Goal: Information Seeking & Learning: Learn about a topic

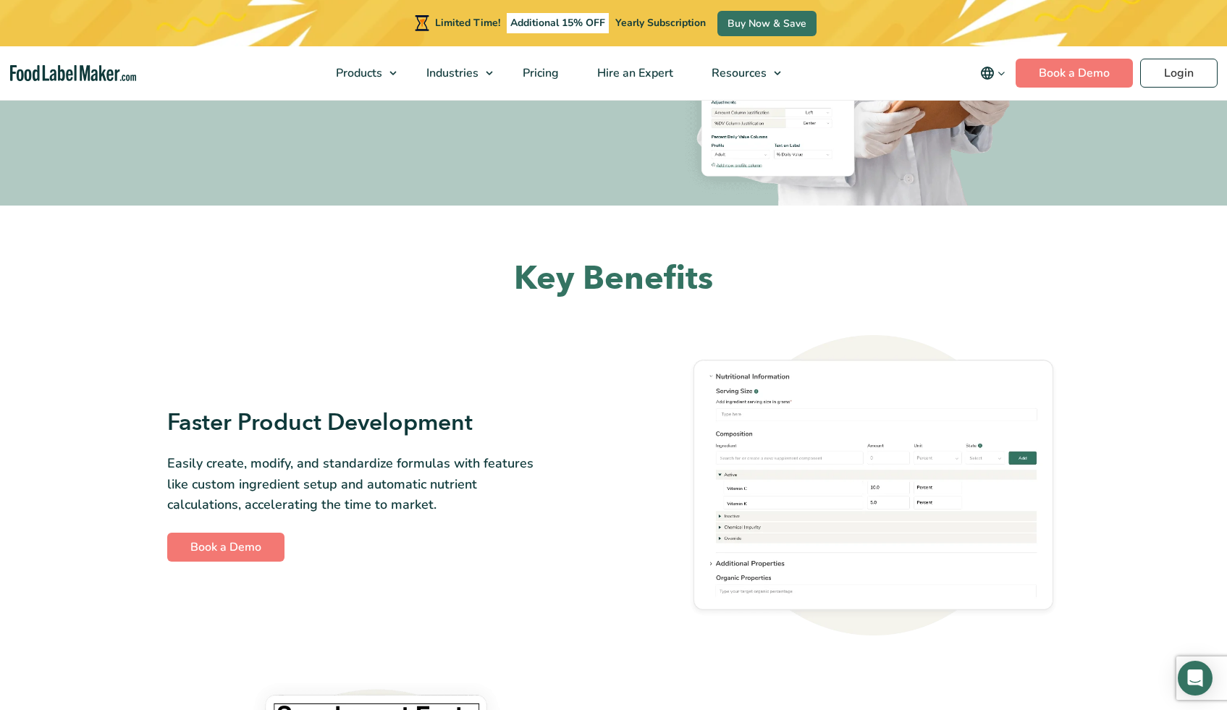
scroll to position [432, 0]
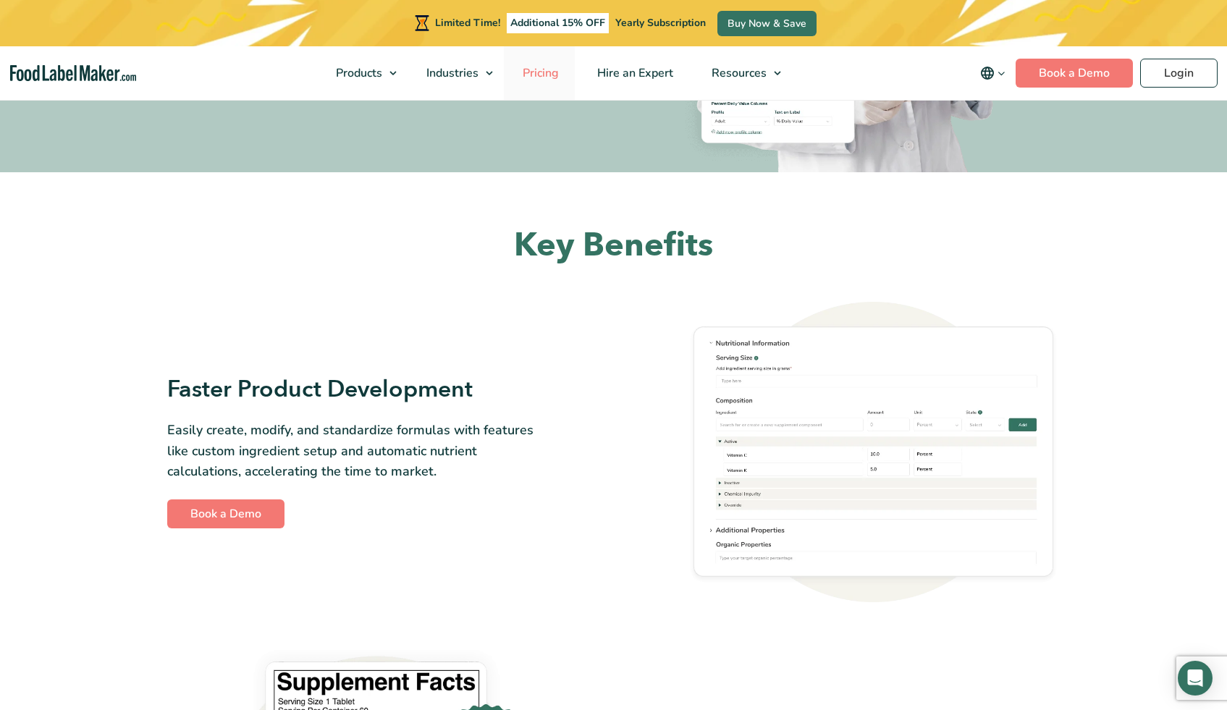
click at [529, 72] on span "Pricing" at bounding box center [539, 73] width 42 height 16
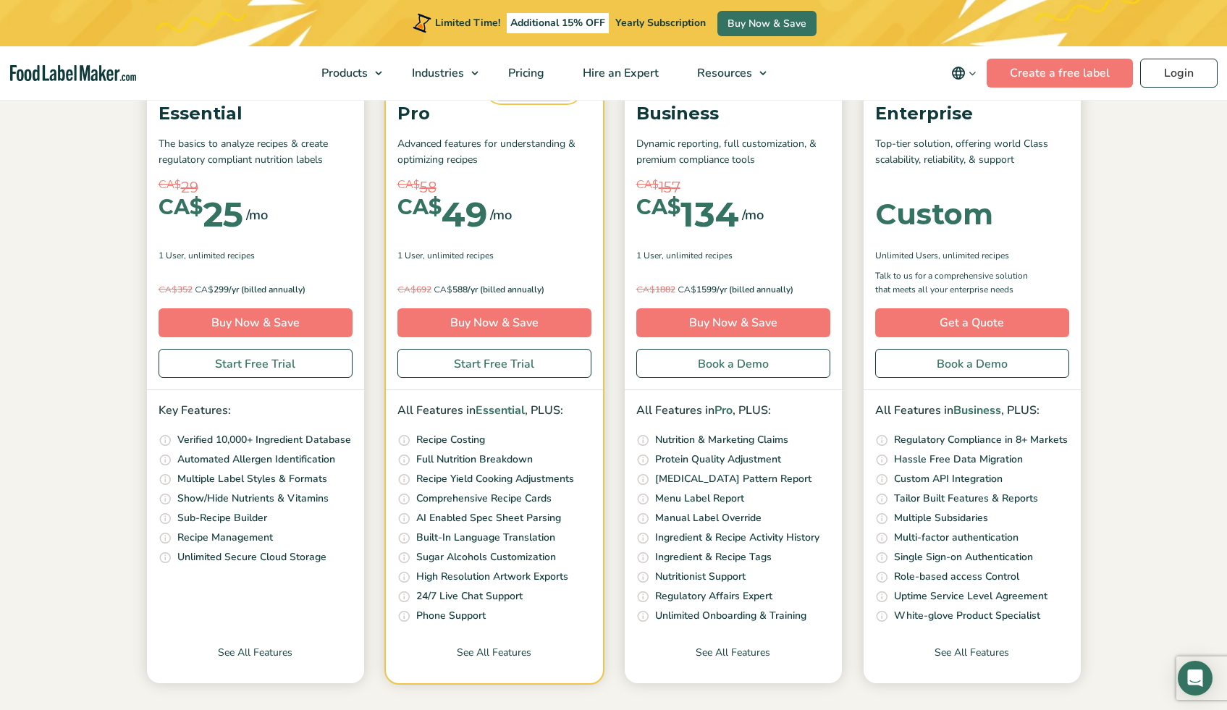
scroll to position [250, 0]
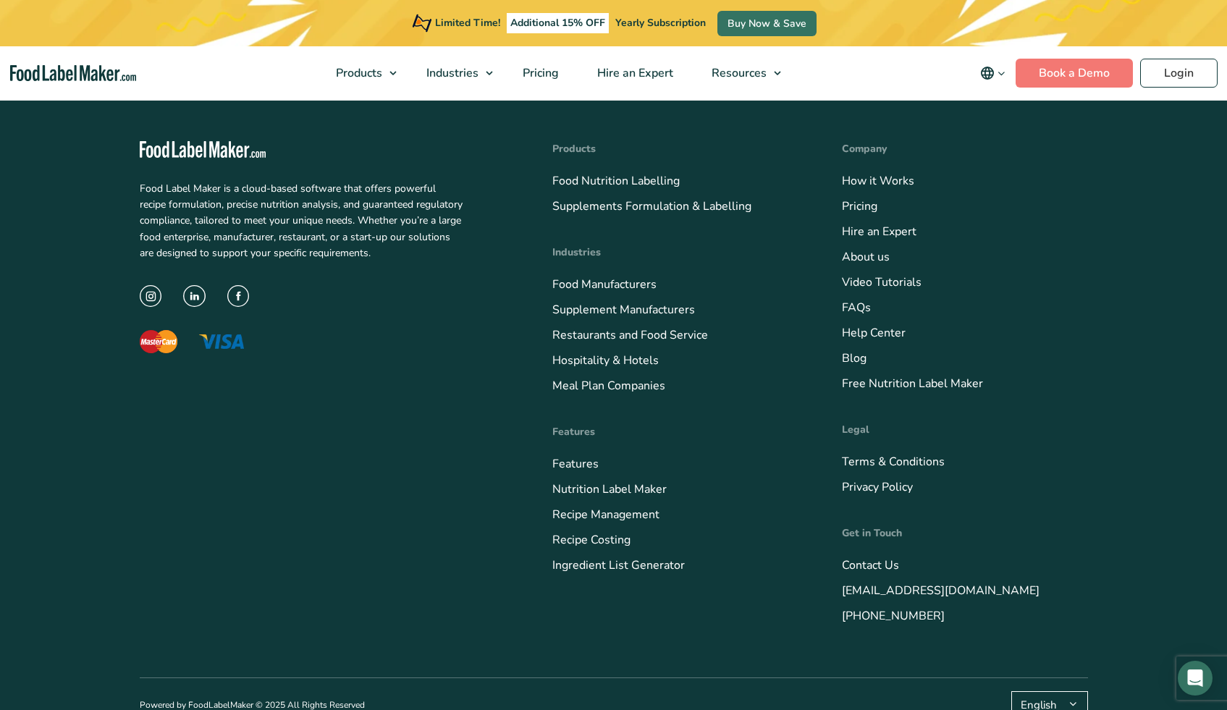
scroll to position [4037, 0]
